Goal: Feedback & Contribution: Leave review/rating

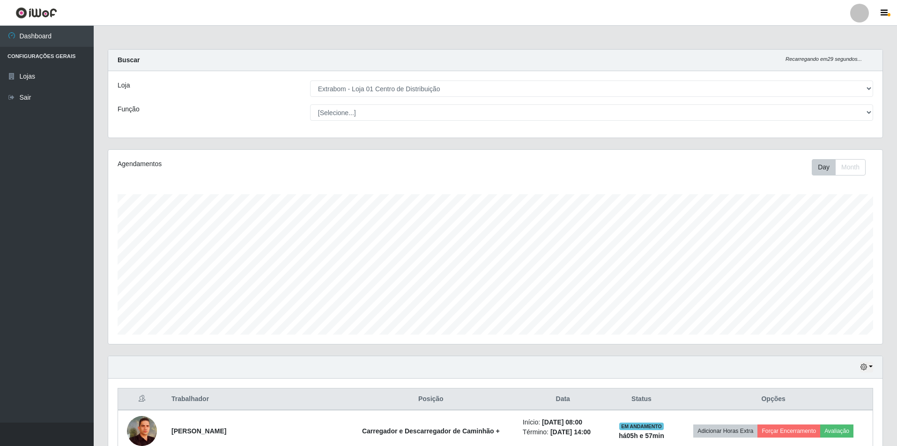
select select "435"
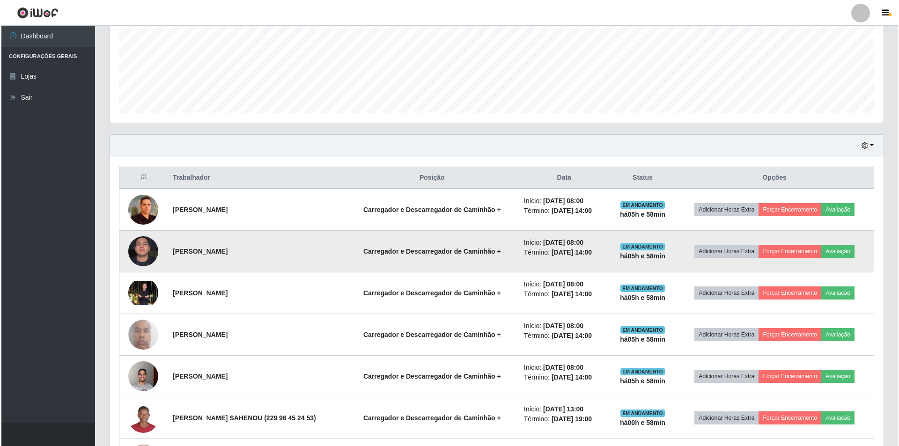
scroll to position [243, 0]
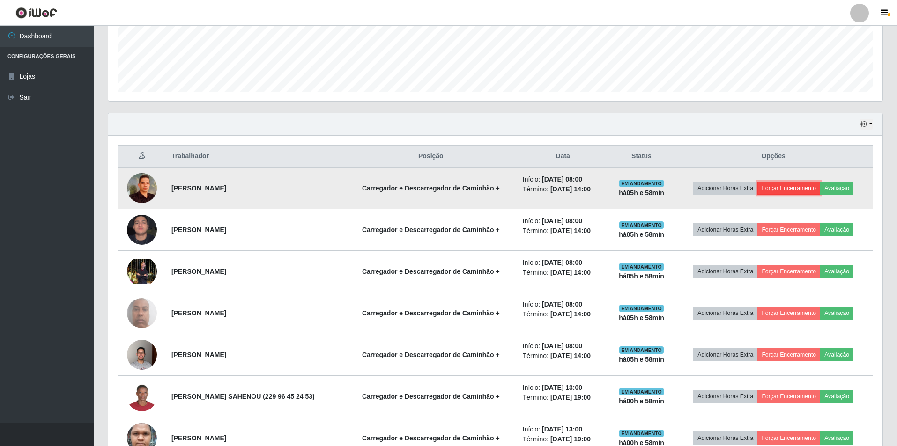
click at [774, 187] on button "Forçar Encerramento" at bounding box center [788, 188] width 63 height 13
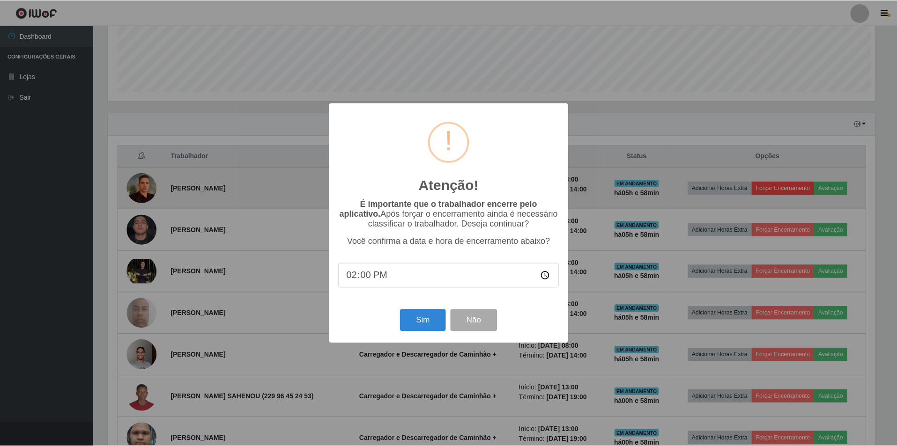
scroll to position [194, 770]
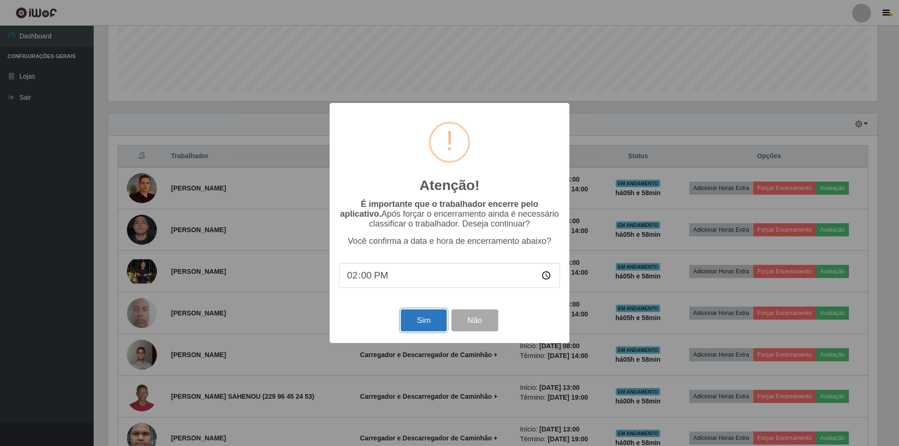
click at [418, 322] on button "Sim" at bounding box center [423, 321] width 45 height 22
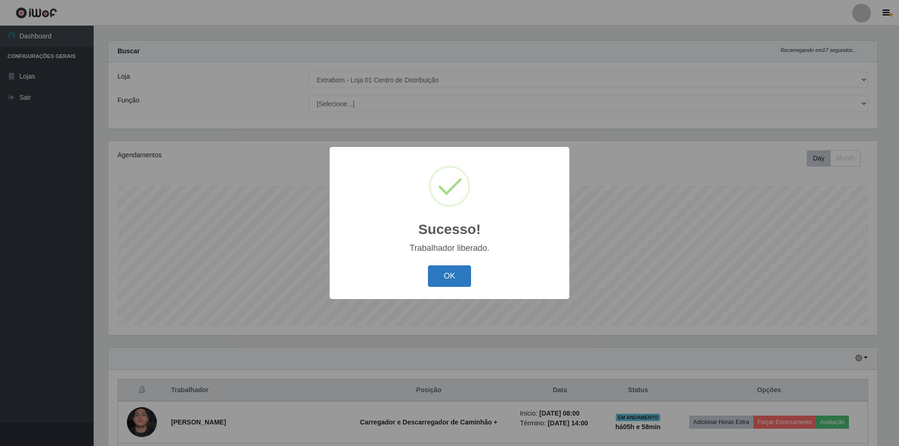
click at [435, 282] on button "OK" at bounding box center [450, 277] width 44 height 22
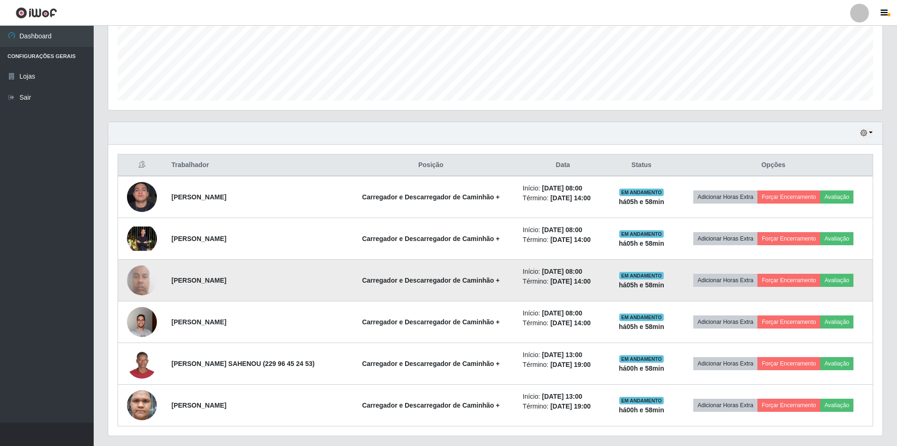
scroll to position [259, 0]
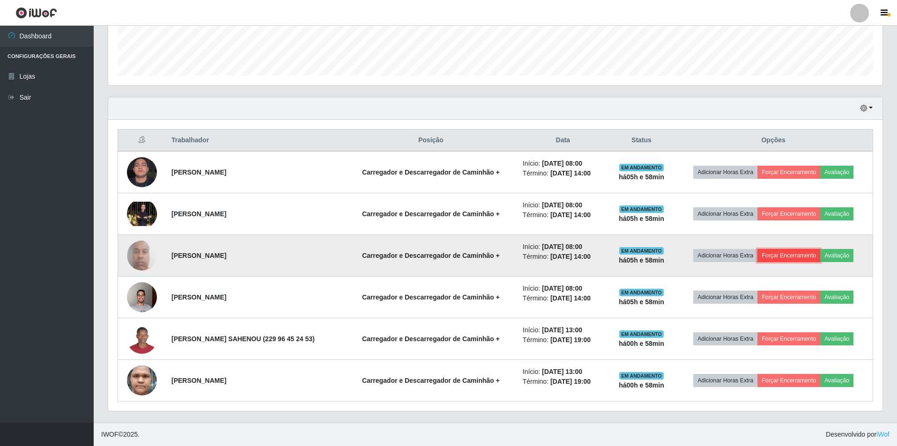
click at [790, 252] on button "Forçar Encerramento" at bounding box center [788, 255] width 63 height 13
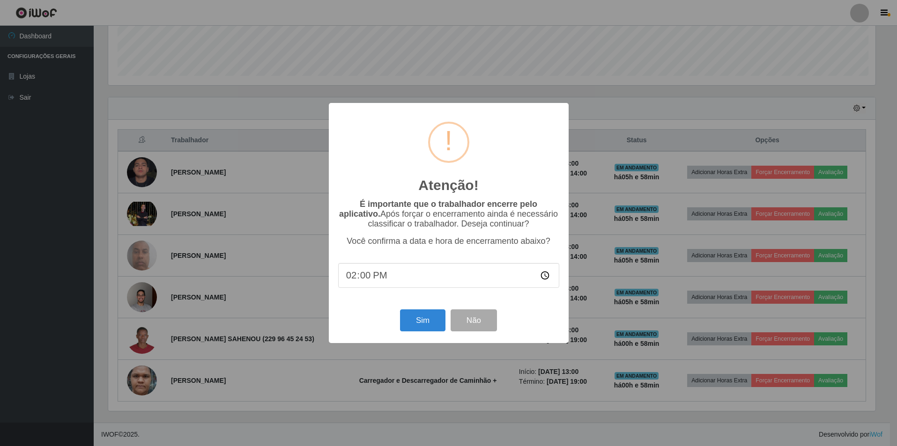
scroll to position [194, 770]
click at [430, 326] on button "Sim" at bounding box center [423, 321] width 45 height 22
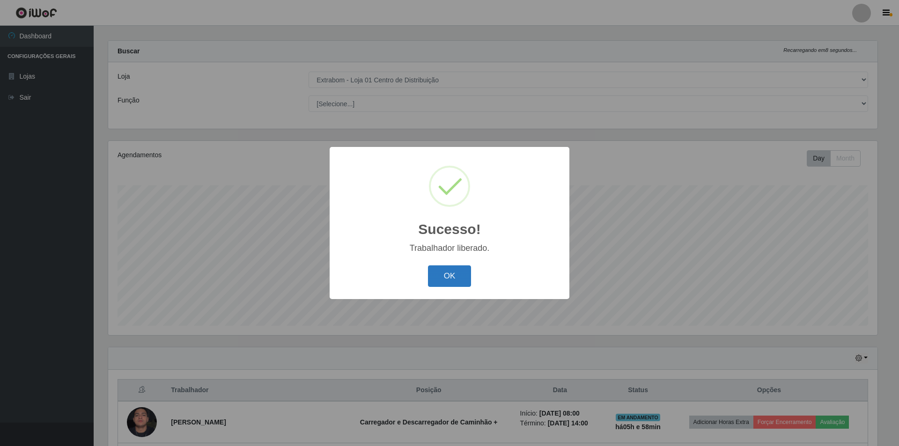
click at [456, 282] on button "OK" at bounding box center [450, 277] width 44 height 22
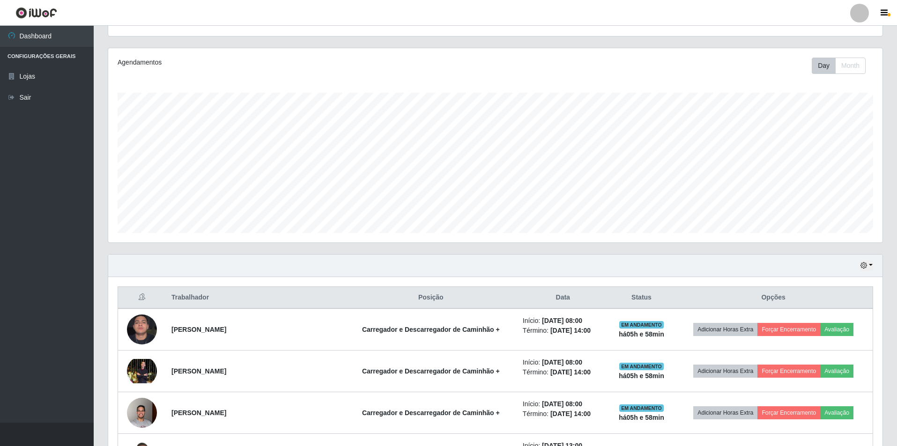
scroll to position [103, 0]
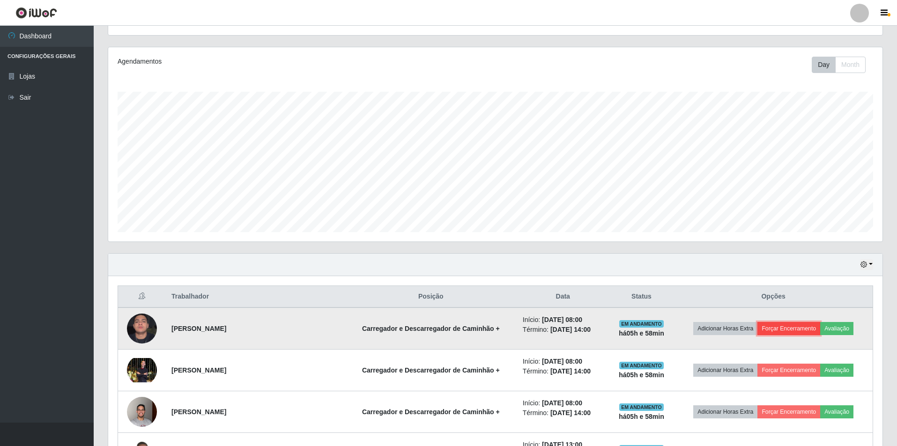
click at [799, 328] on button "Forçar Encerramento" at bounding box center [788, 328] width 63 height 13
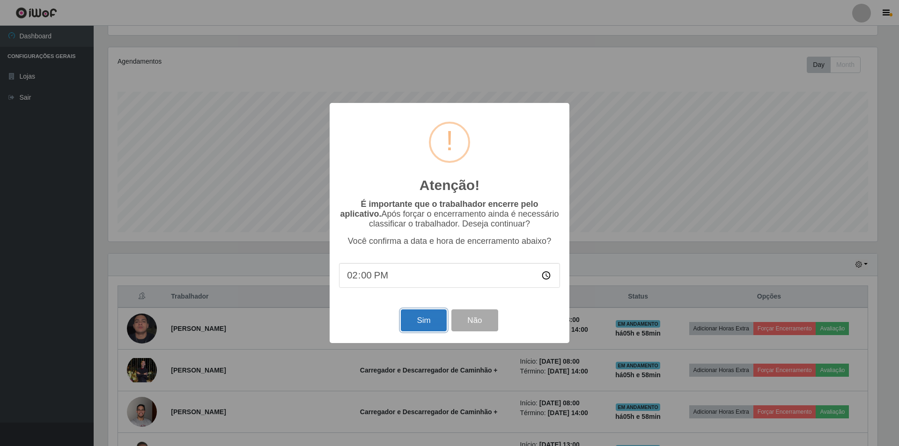
click at [429, 321] on button "Sim" at bounding box center [423, 321] width 45 height 22
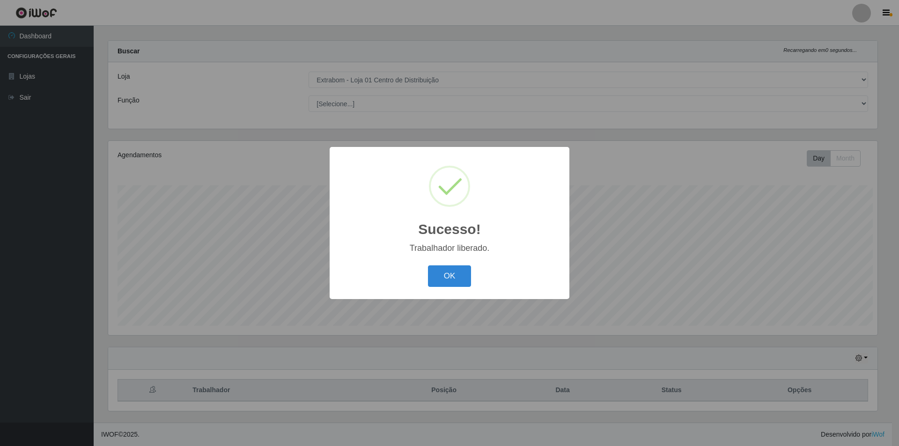
scroll to position [0, 0]
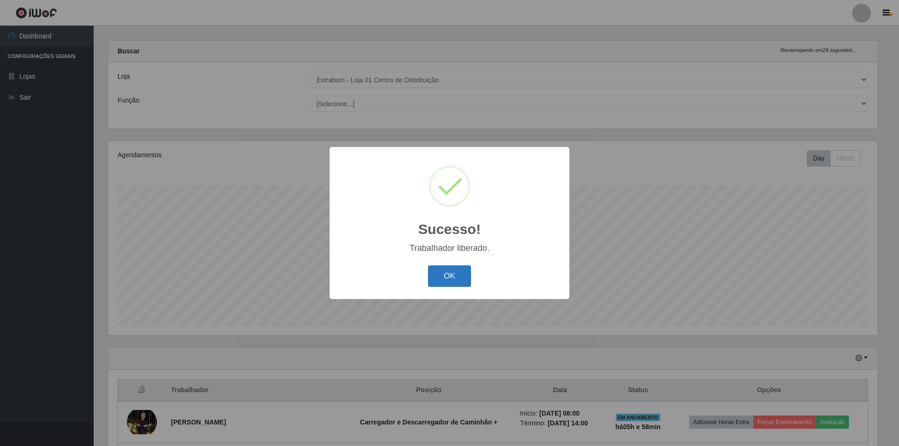
click at [459, 283] on button "OK" at bounding box center [450, 277] width 44 height 22
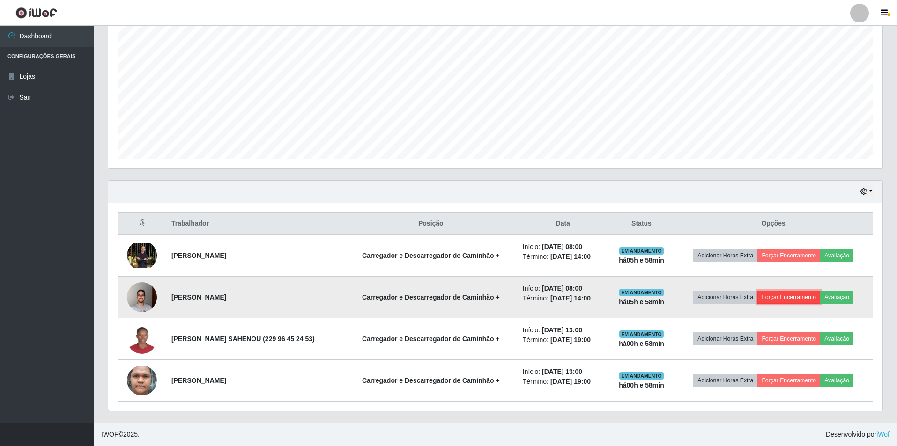
click at [792, 299] on button "Forçar Encerramento" at bounding box center [788, 297] width 63 height 13
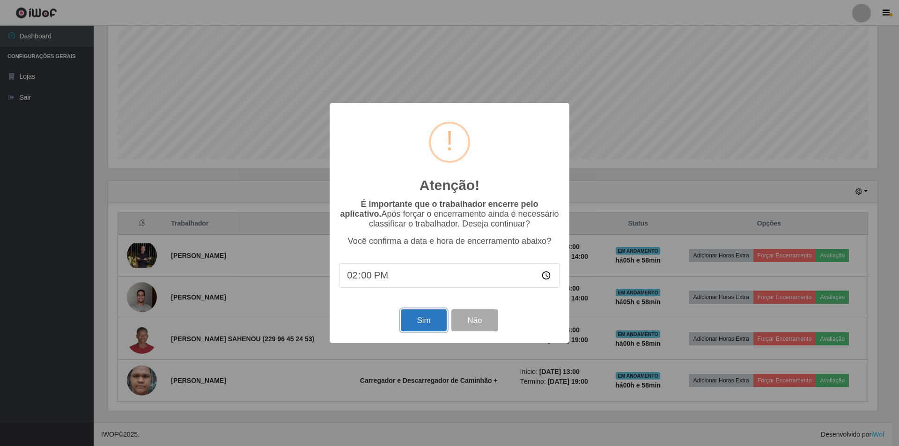
click at [415, 319] on button "Sim" at bounding box center [423, 321] width 45 height 22
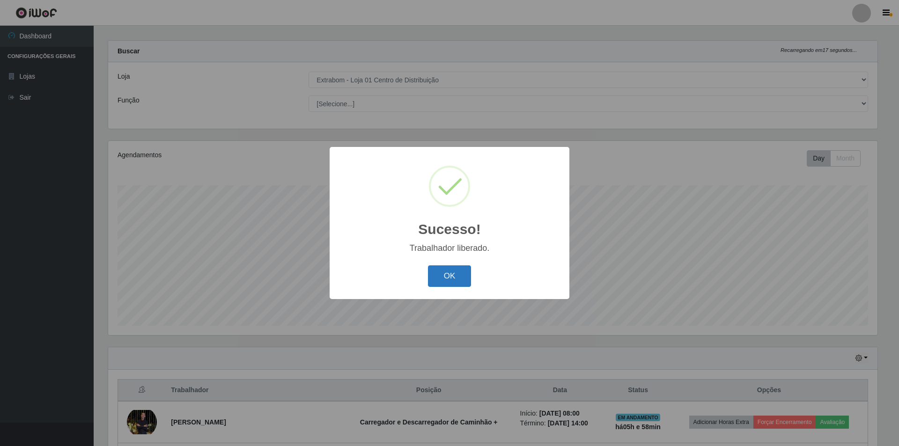
click at [459, 288] on button "OK" at bounding box center [450, 277] width 44 height 22
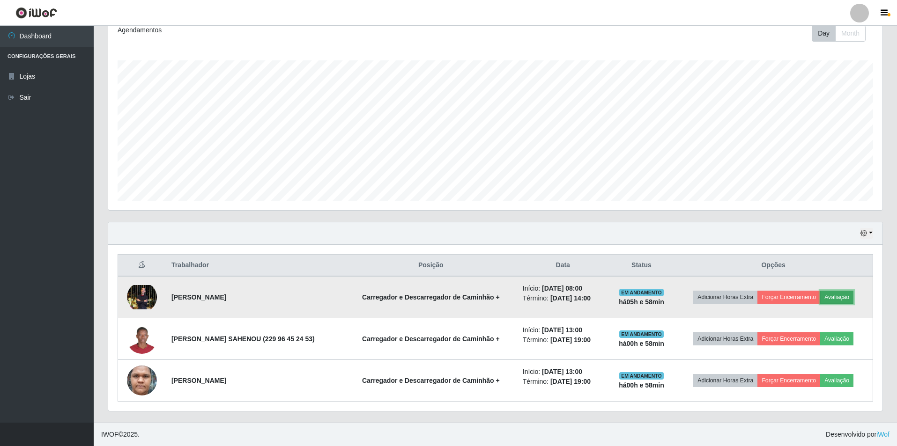
click at [840, 298] on button "Avaliação" at bounding box center [836, 297] width 33 height 13
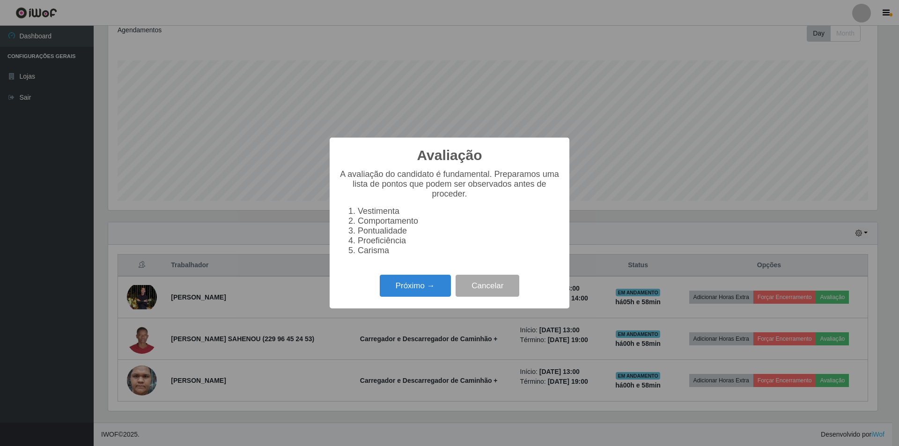
click at [378, 234] on li "Pontualidade" at bounding box center [459, 231] width 202 height 10
click at [401, 287] on button "Próximo →" at bounding box center [415, 286] width 71 height 22
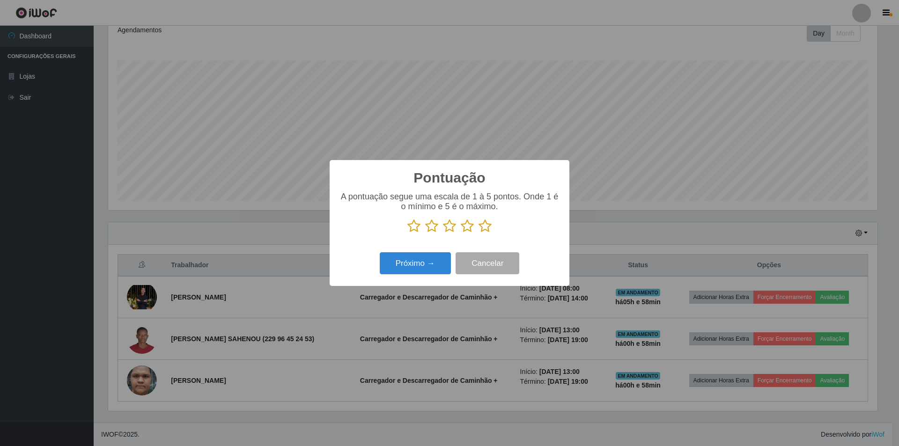
click at [483, 232] on icon at bounding box center [485, 226] width 13 height 14
click at [479, 233] on input "radio" at bounding box center [479, 233] width 0 height 0
click at [415, 232] on icon at bounding box center [414, 226] width 13 height 14
click at [408, 233] on input "radio" at bounding box center [408, 233] width 0 height 0
click at [415, 269] on button "Próximo →" at bounding box center [415, 263] width 71 height 22
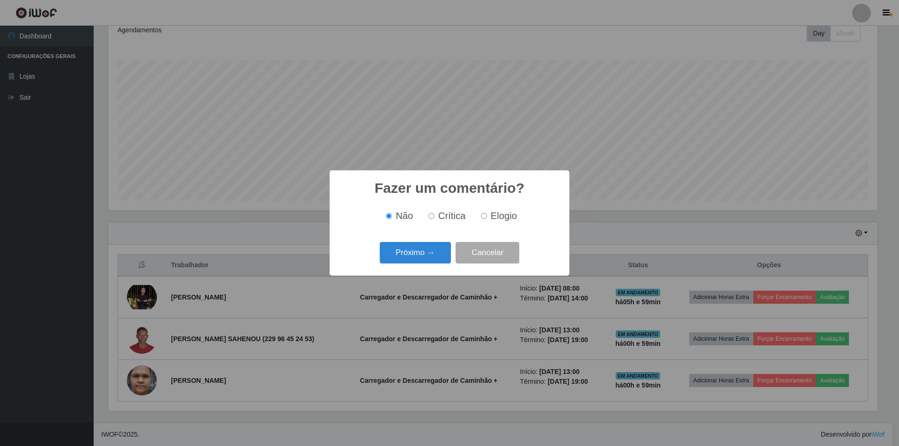
click at [444, 219] on span "Crítica" at bounding box center [452, 216] width 28 height 10
click at [435, 219] on input "Crítica" at bounding box center [432, 216] width 6 height 6
radio input "true"
click at [431, 256] on button "Próximo →" at bounding box center [415, 253] width 71 height 22
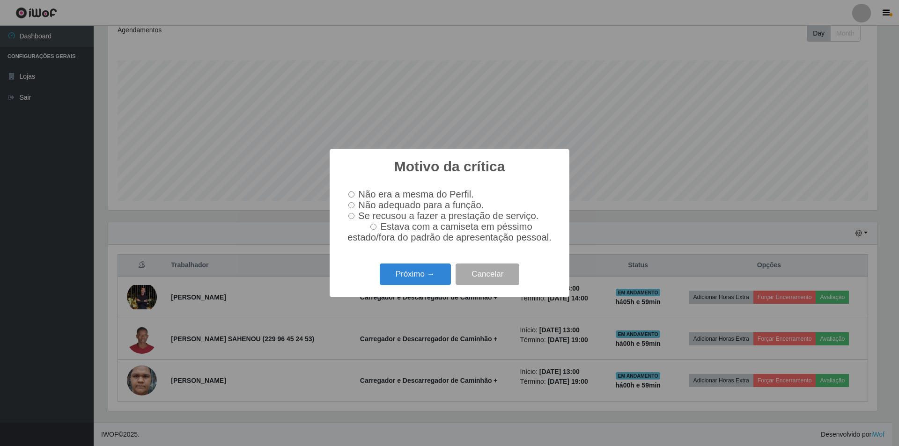
click at [423, 218] on span "Se recusou a fazer a prestação de serviço." at bounding box center [448, 216] width 180 height 10
click at [355, 218] on input "Se recusou a fazer a prestação de serviço." at bounding box center [351, 216] width 6 height 6
radio input "true"
click at [431, 278] on button "Próximo →" at bounding box center [415, 275] width 71 height 22
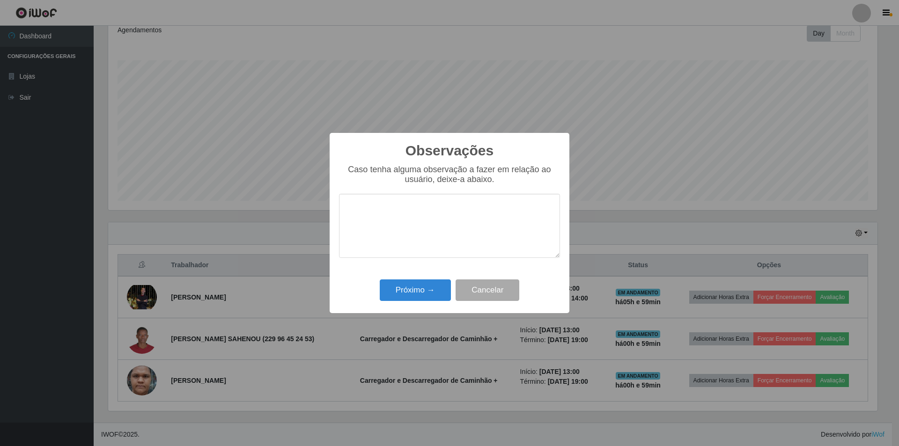
click at [455, 237] on textarea at bounding box center [449, 226] width 221 height 64
type textarea "operador não faz oque é pedido"
click at [428, 289] on button "Próximo →" at bounding box center [415, 291] width 71 height 22
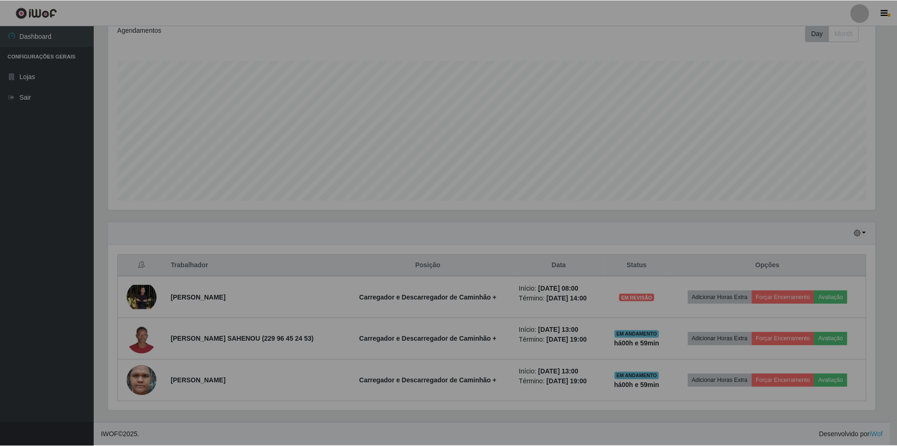
scroll to position [194, 774]
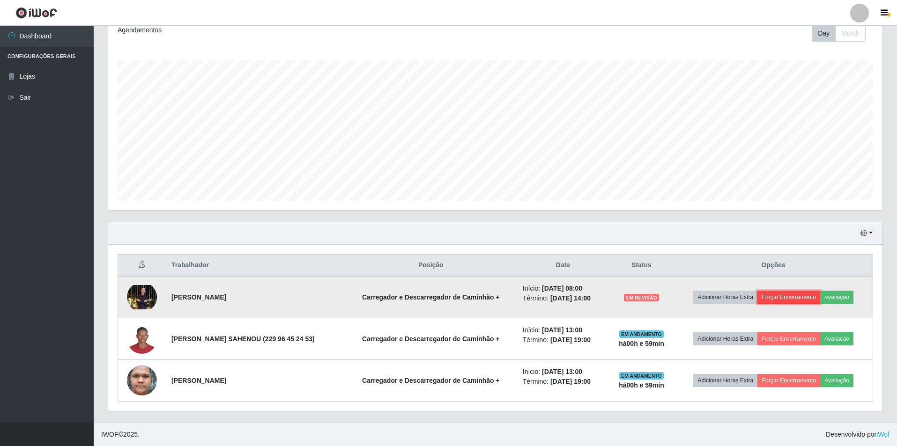
click at [777, 299] on button "Forçar Encerramento" at bounding box center [788, 297] width 63 height 13
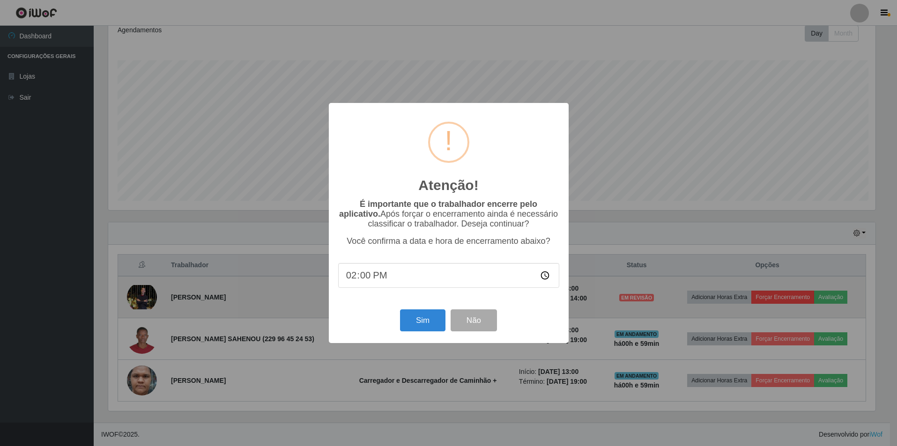
scroll to position [194, 770]
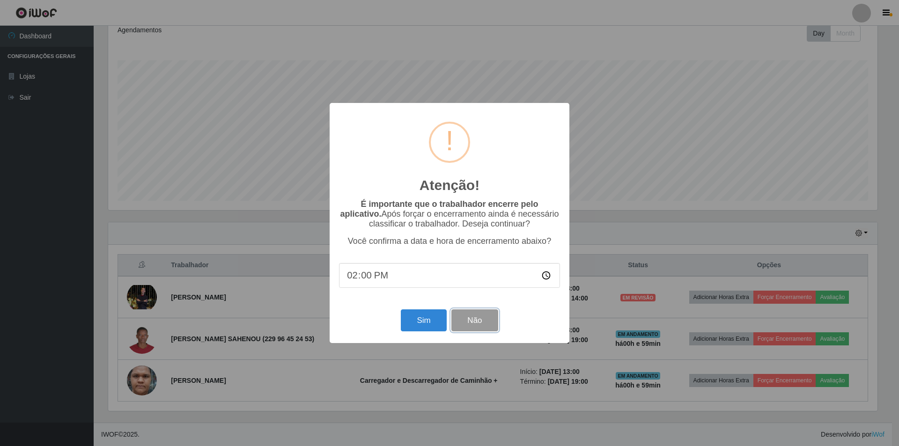
click at [488, 327] on button "Não" at bounding box center [475, 321] width 46 height 22
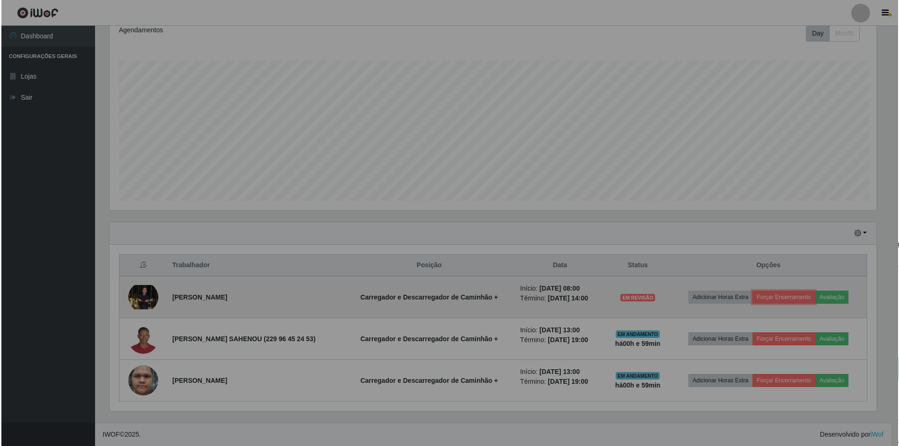
scroll to position [194, 774]
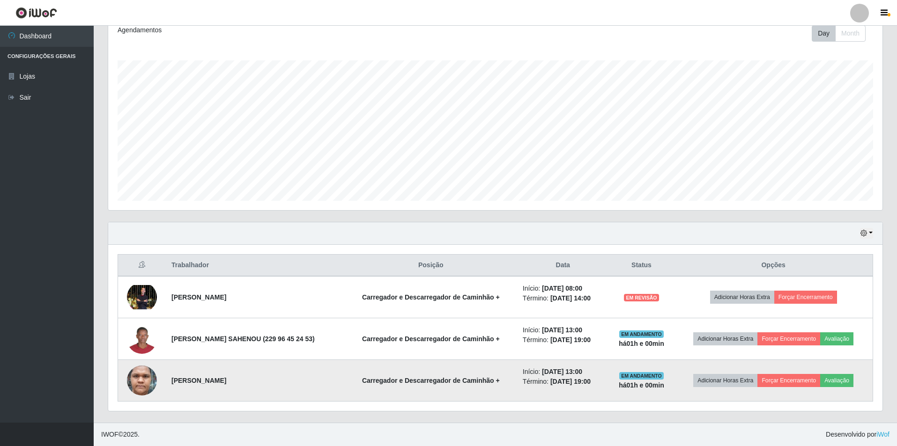
click at [137, 376] on img at bounding box center [142, 381] width 30 height 62
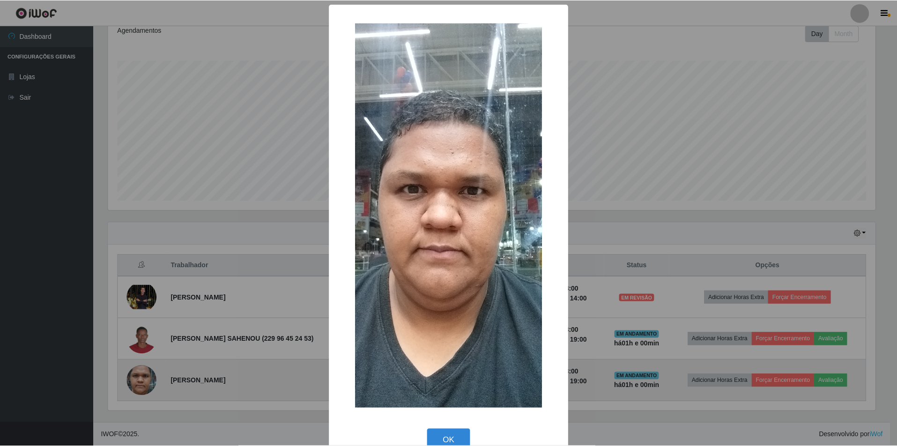
scroll to position [194, 770]
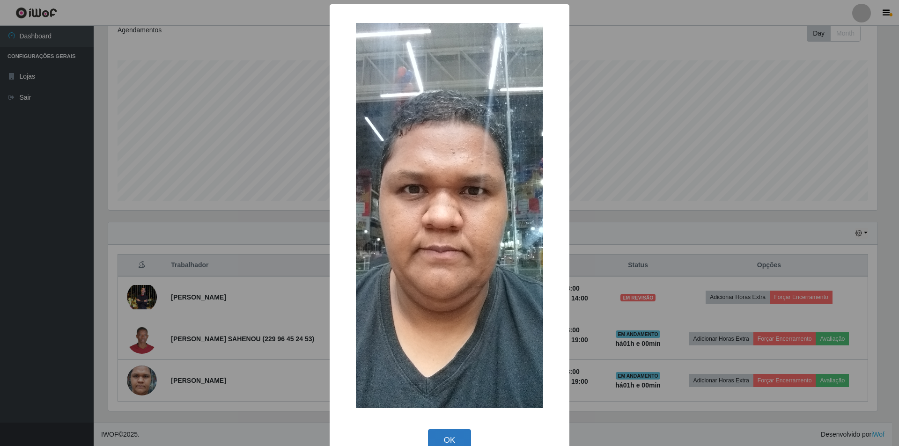
click at [447, 443] on button "OK" at bounding box center [450, 441] width 44 height 22
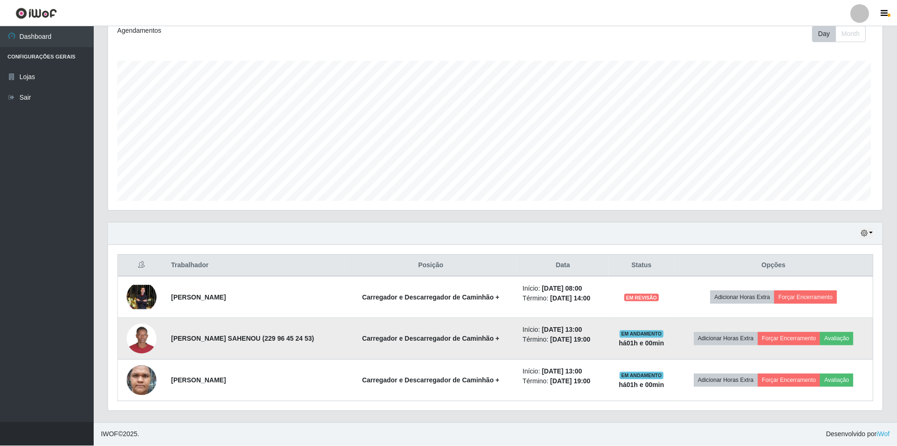
scroll to position [194, 774]
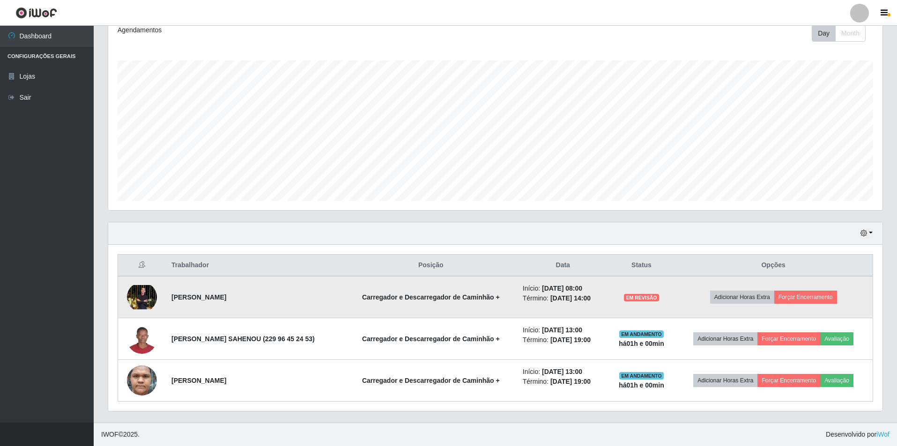
click at [148, 297] on img at bounding box center [142, 297] width 30 height 24
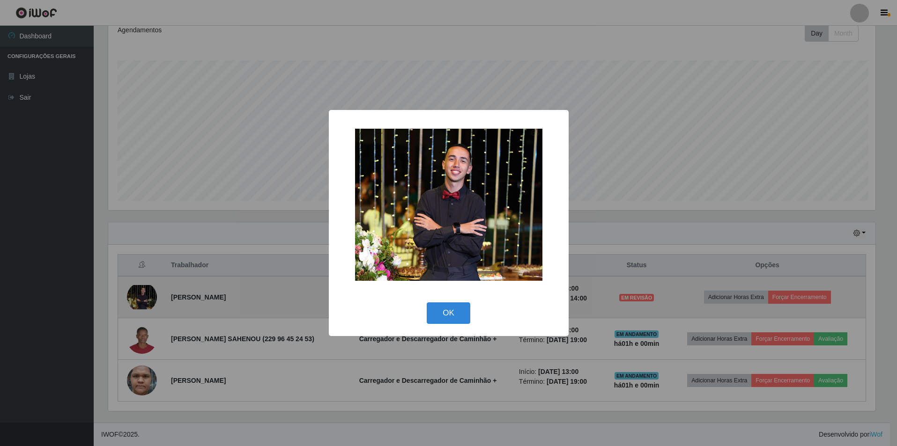
scroll to position [194, 770]
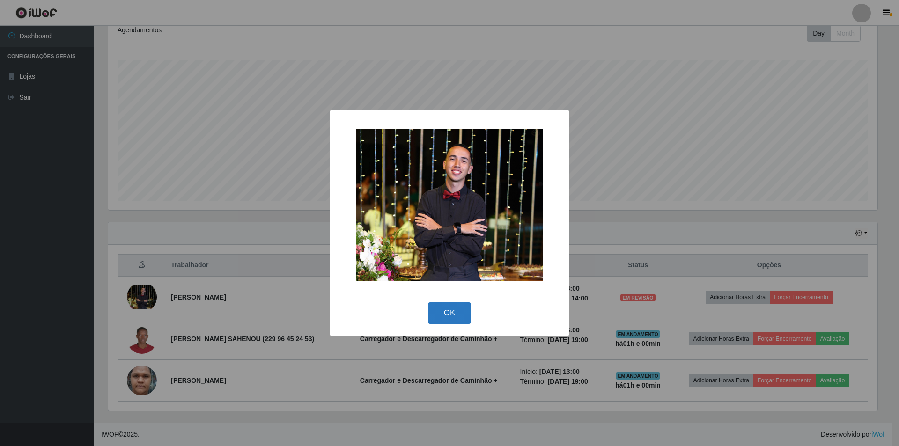
click at [452, 314] on button "OK" at bounding box center [450, 314] width 44 height 22
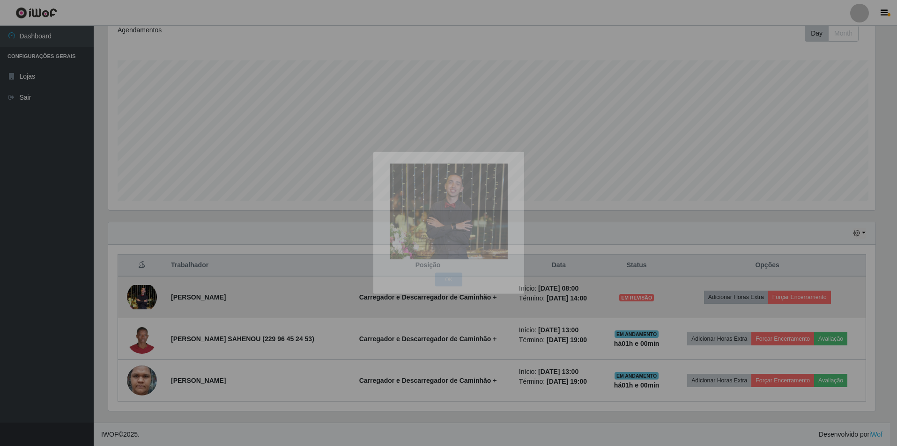
scroll to position [194, 774]
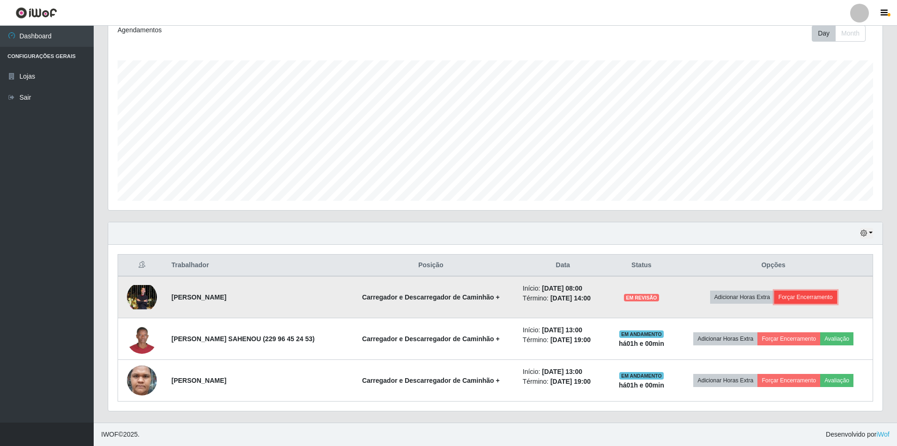
click at [798, 295] on button "Forçar Encerramento" at bounding box center [805, 297] width 63 height 13
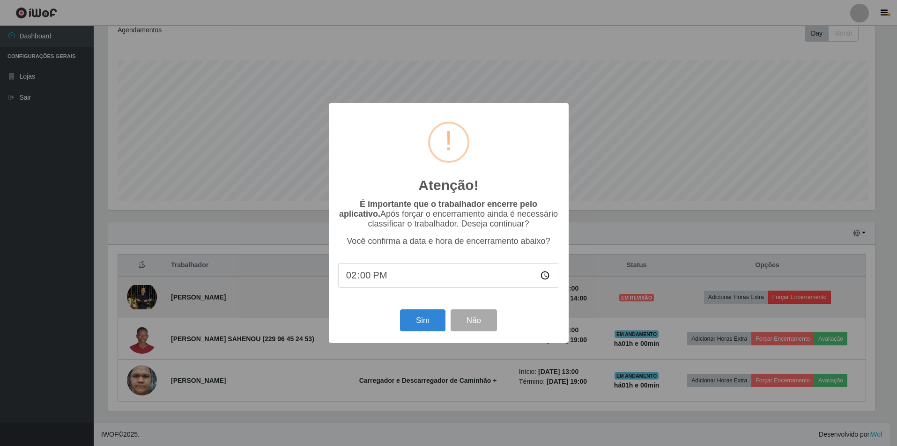
scroll to position [194, 770]
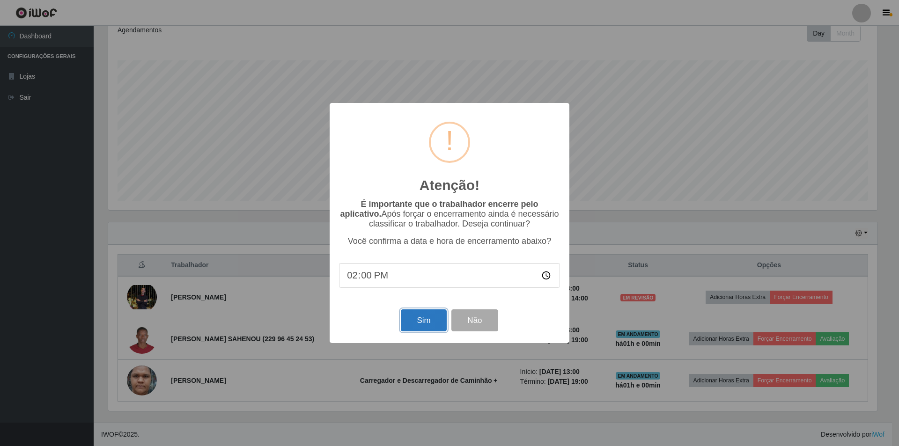
click at [422, 322] on button "Sim" at bounding box center [423, 321] width 45 height 22
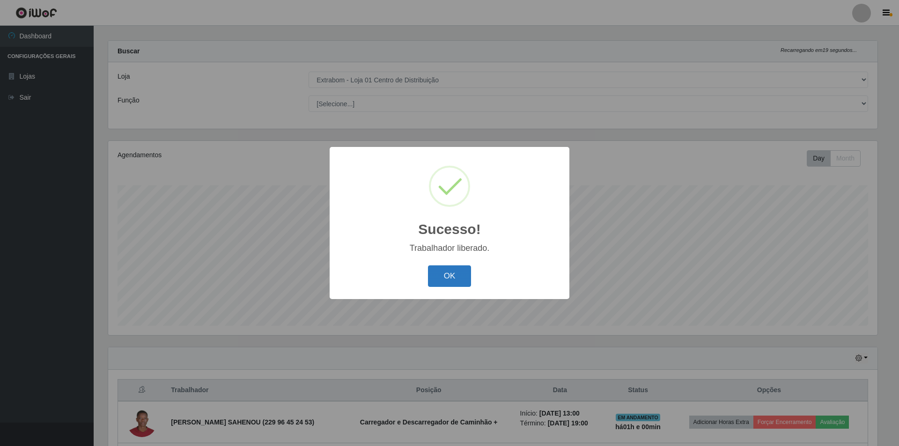
click at [449, 277] on button "OK" at bounding box center [450, 277] width 44 height 22
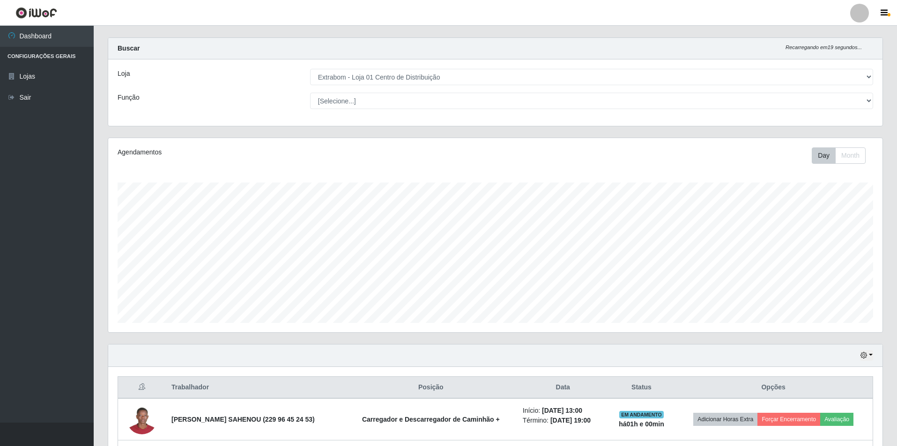
scroll to position [92, 0]
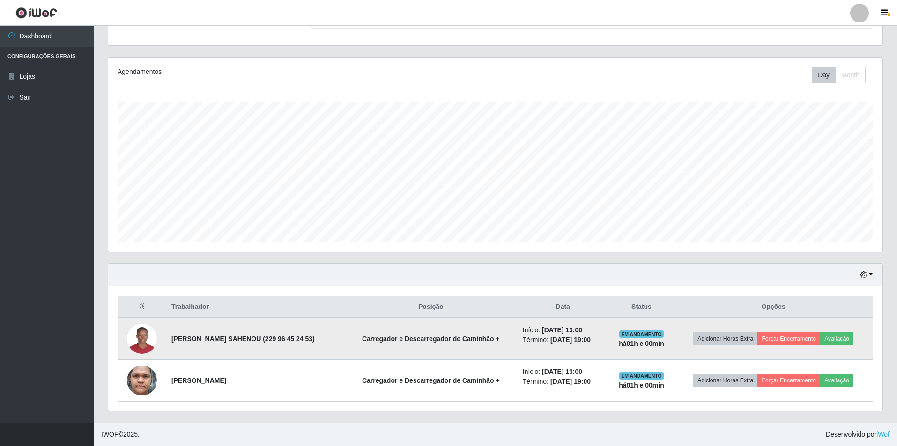
click at [142, 343] on img at bounding box center [142, 339] width 30 height 30
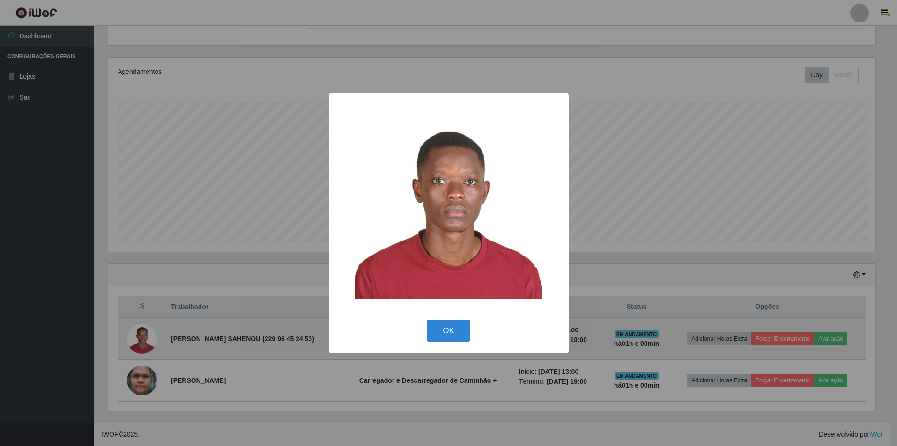
scroll to position [194, 770]
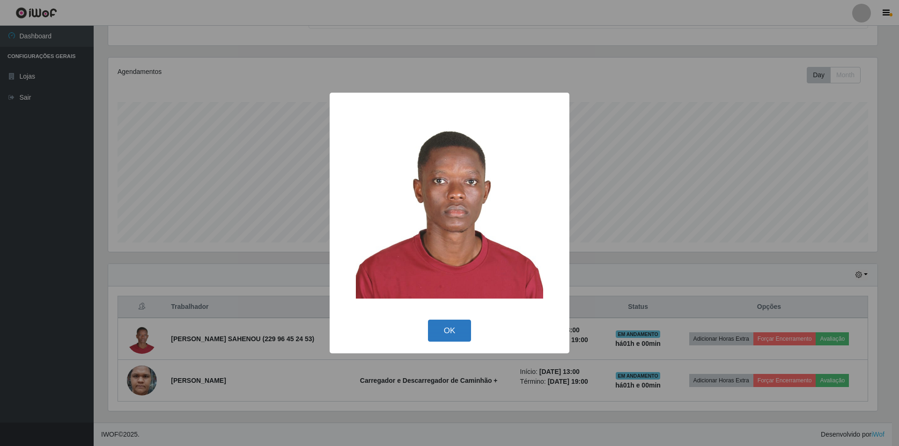
click at [444, 329] on button "OK" at bounding box center [450, 331] width 44 height 22
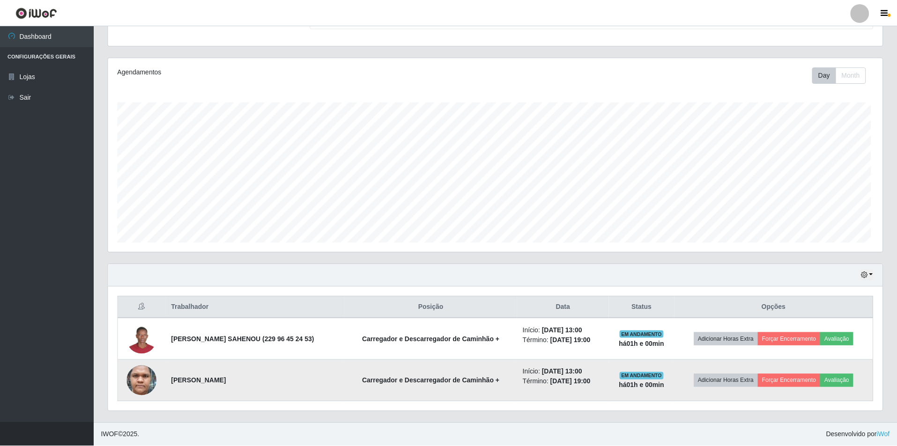
scroll to position [194, 774]
click at [143, 379] on img at bounding box center [142, 381] width 30 height 62
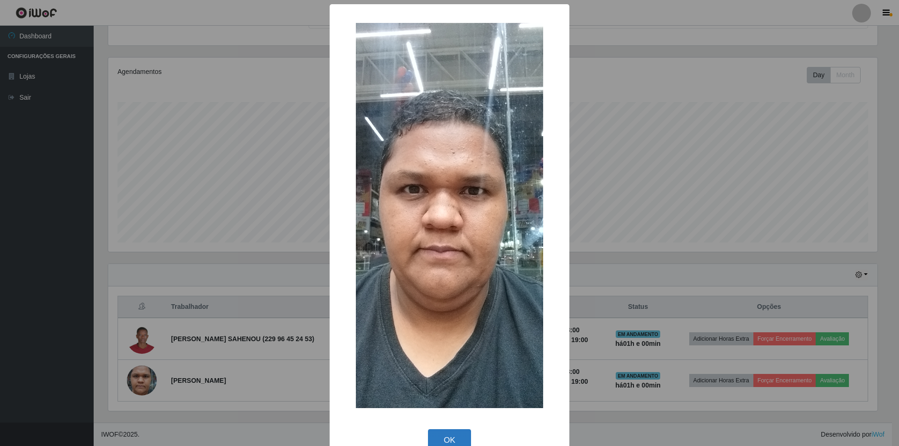
click at [451, 432] on button "OK" at bounding box center [450, 441] width 44 height 22
